Goal: Information Seeking & Learning: Learn about a topic

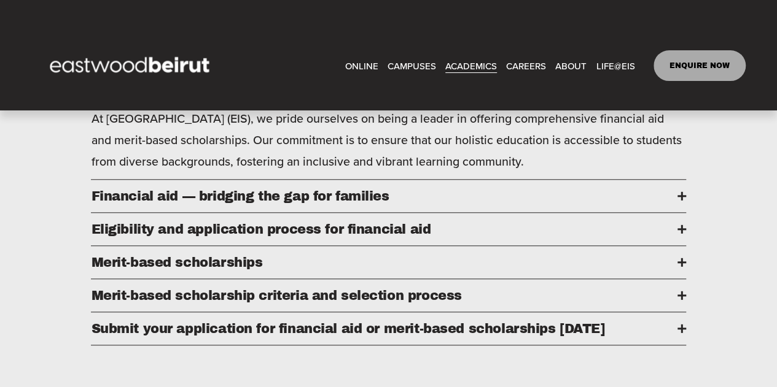
scroll to position [520, 0]
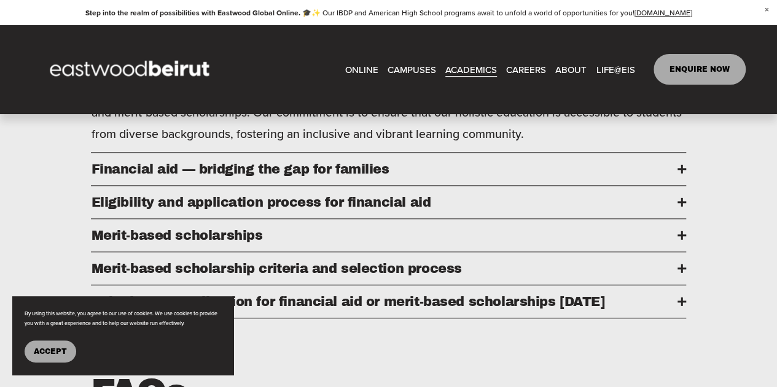
click at [684, 273] on div at bounding box center [681, 268] width 9 height 9
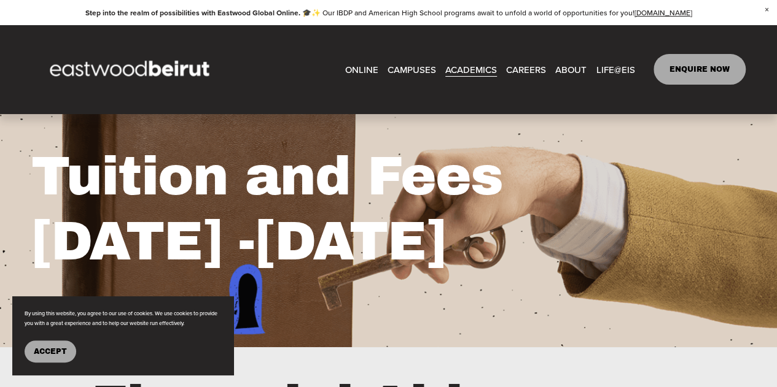
scroll to position [6, 0]
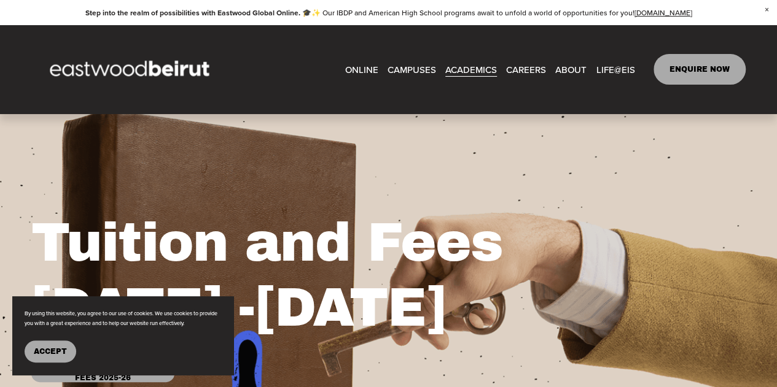
click at [532, 66] on link "CAREERS" at bounding box center [526, 69] width 40 height 18
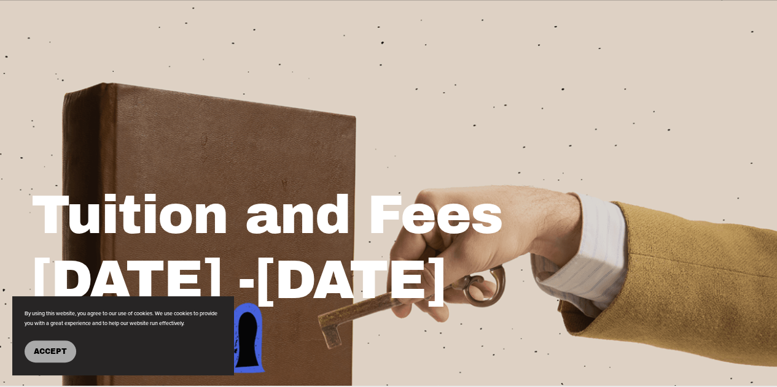
scroll to position [21, 0]
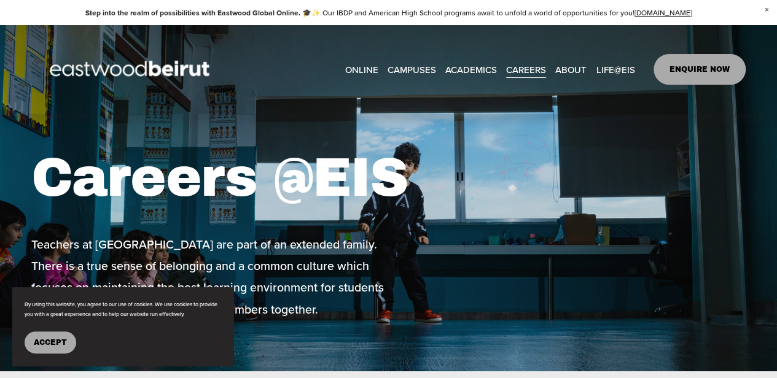
click at [604, 169] on div "Careers @EIS Teachers at [GEOGRAPHIC_DATA] are part of an extended family. Ther…" at bounding box center [388, 233] width 777 height 175
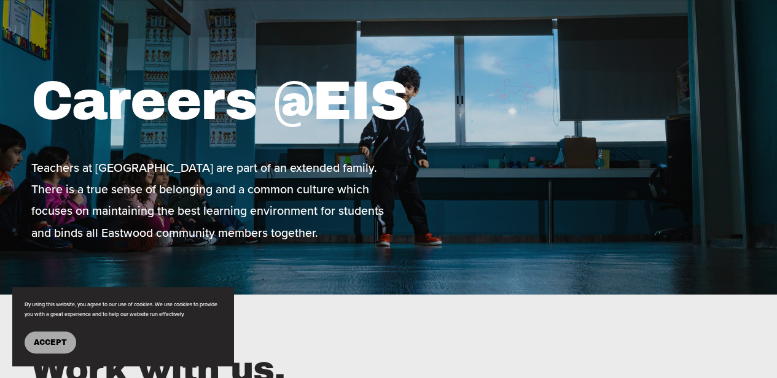
scroll to position [53, 0]
